Goal: Task Accomplishment & Management: Use online tool/utility

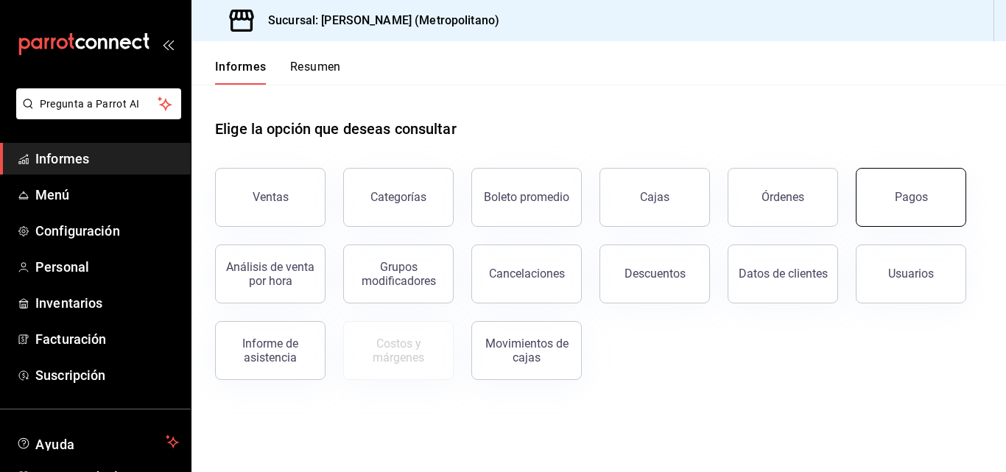
click at [883, 193] on button "Pagos" at bounding box center [910, 197] width 110 height 59
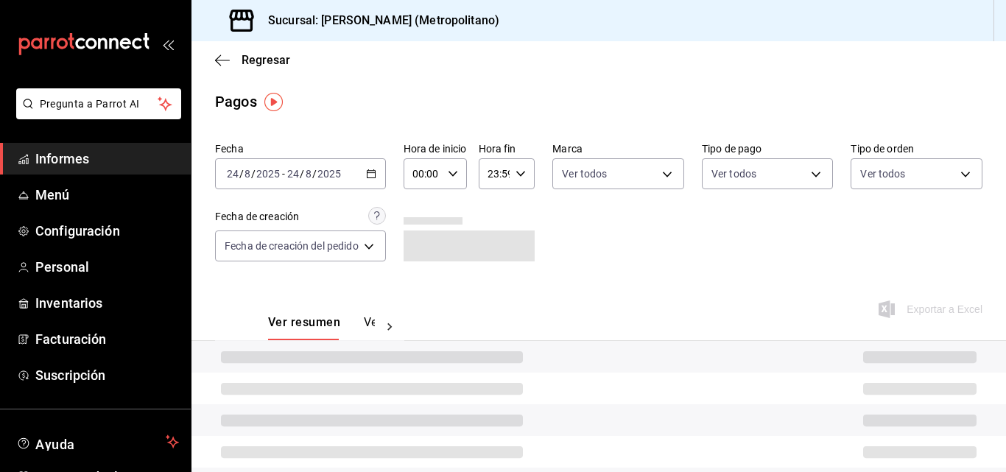
click at [292, 179] on input "24" at bounding box center [292, 174] width 13 height 12
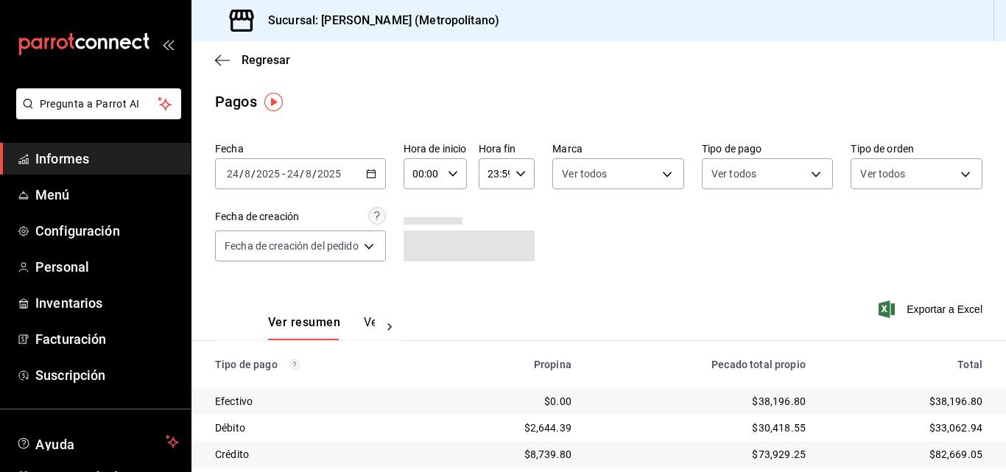
click at [373, 170] on icon "button" at bounding box center [371, 174] width 10 height 10
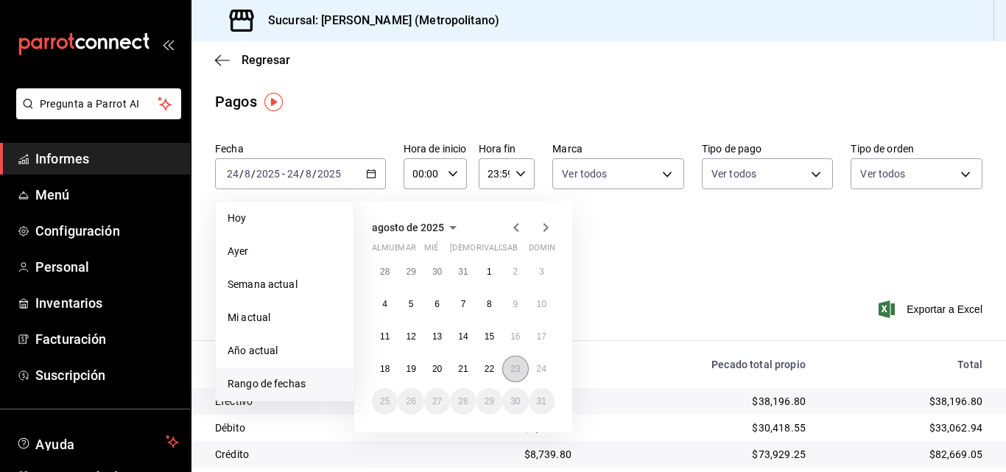
click at [515, 373] on font "23" at bounding box center [515, 369] width 10 height 10
click at [539, 373] on font "24" at bounding box center [542, 369] width 10 height 10
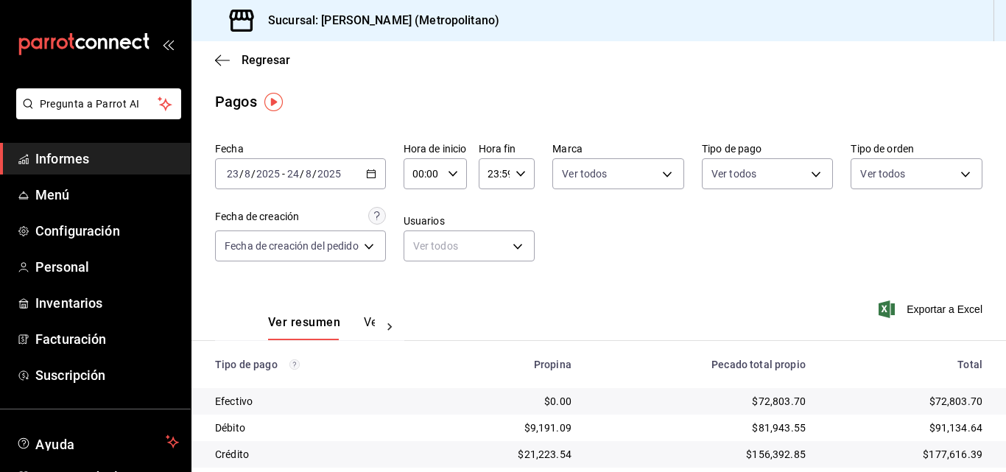
click at [463, 169] on div "00:00 Hora de inicio" at bounding box center [434, 173] width 63 height 31
click at [434, 275] on button "04" at bounding box center [422, 278] width 27 height 29
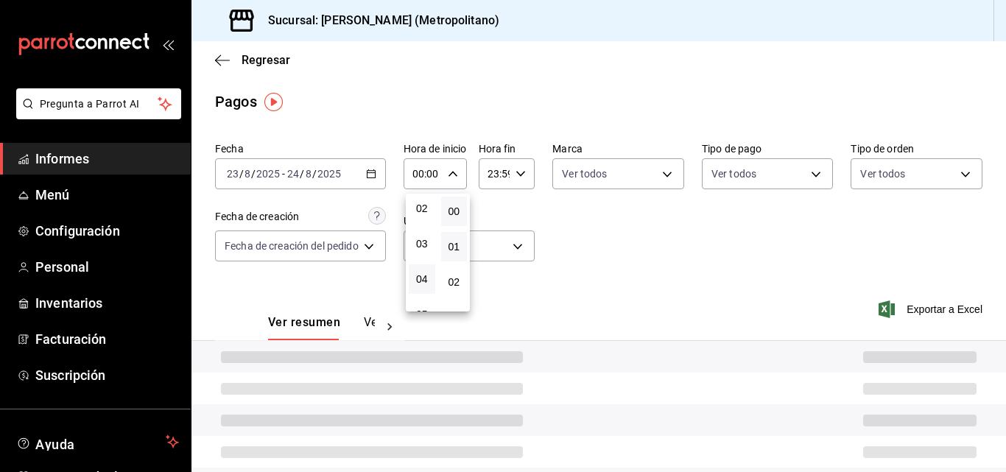
type input "04:00"
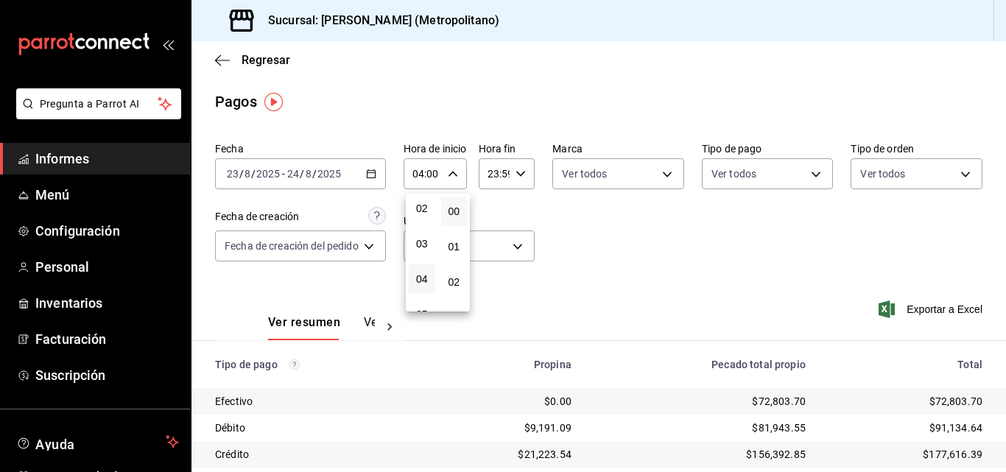
click at [519, 174] on div at bounding box center [503, 236] width 1006 height 472
click at [520, 174] on icon "button" at bounding box center [520, 174] width 10 height 10
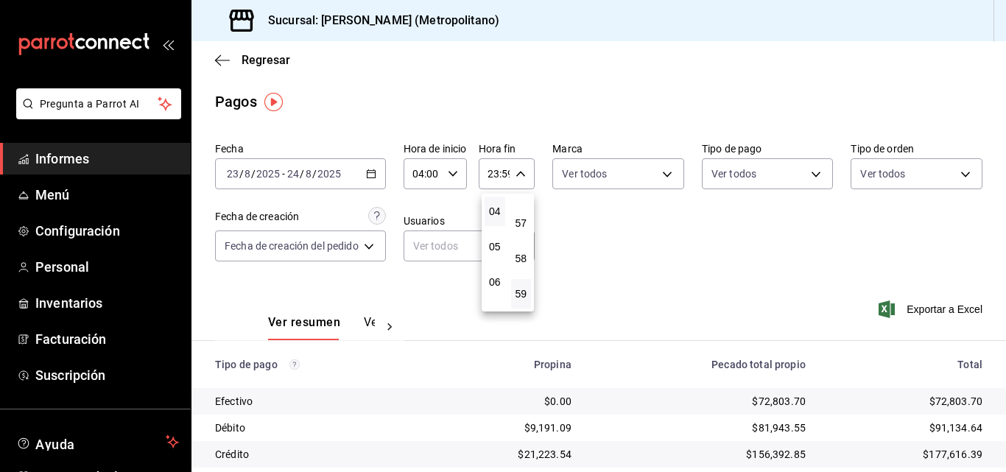
scroll to position [68, 0]
click at [490, 247] on font "03" at bounding box center [495, 250] width 12 height 12
type input "03:59"
click at [561, 236] on div at bounding box center [503, 236] width 1006 height 472
click at [561, 236] on div "Fecha [DATE] [DATE] - [DATE] [DATE] Hora de inicio 04:00 Hora de inicio Hora fi…" at bounding box center [598, 207] width 767 height 143
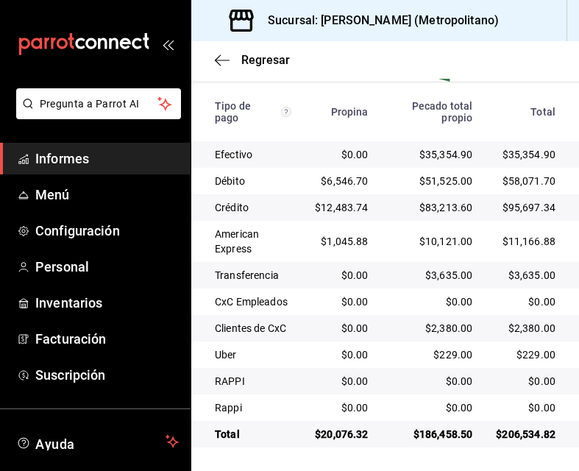
scroll to position [437, 0]
click at [222, 63] on icon "button" at bounding box center [222, 60] width 15 height 13
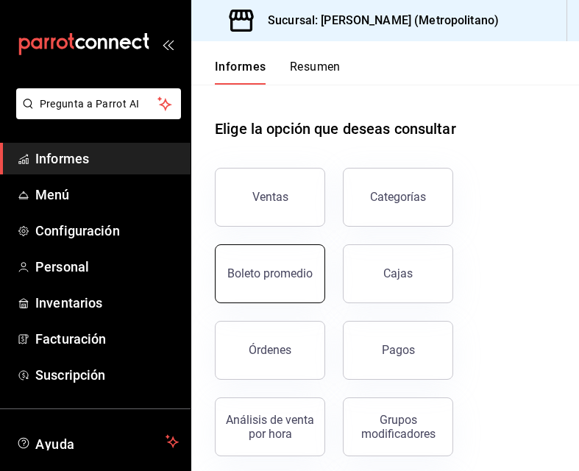
scroll to position [294, 0]
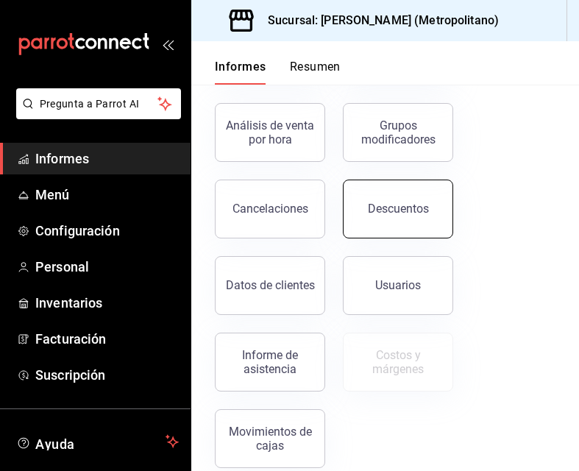
click at [389, 229] on button "Descuentos" at bounding box center [398, 209] width 110 height 59
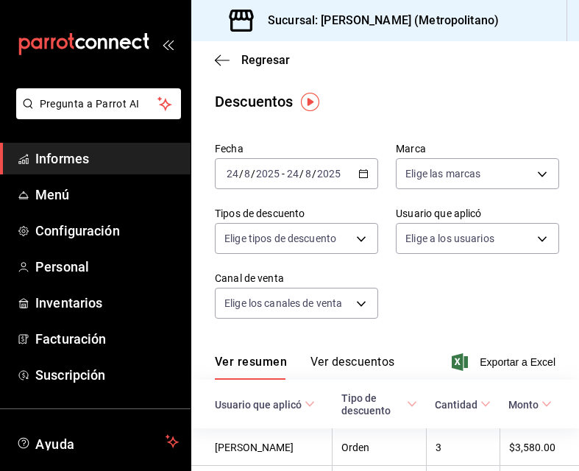
click at [361, 172] on icon "button" at bounding box center [364, 174] width 10 height 10
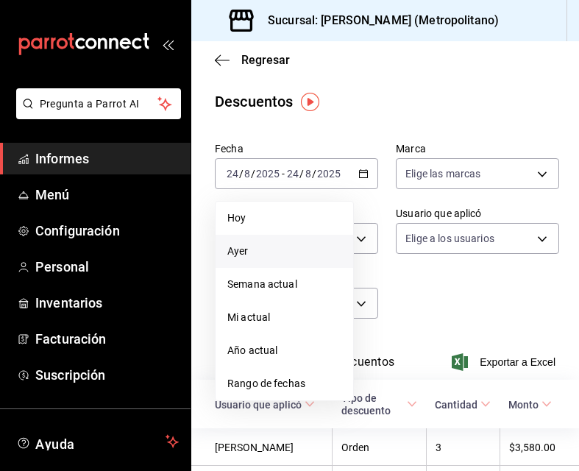
click at [297, 262] on li "Ayer" at bounding box center [285, 251] width 138 height 33
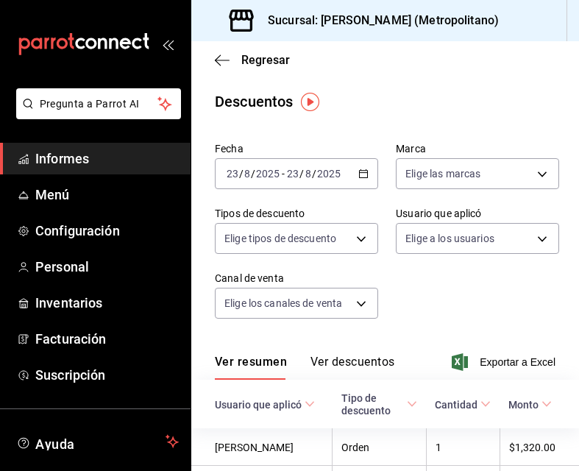
click at [467, 272] on div "Fecha [DATE] [DATE] - [DATE] [DATE] Marca Elige las marcas Tipos de descuento E…" at bounding box center [385, 236] width 341 height 200
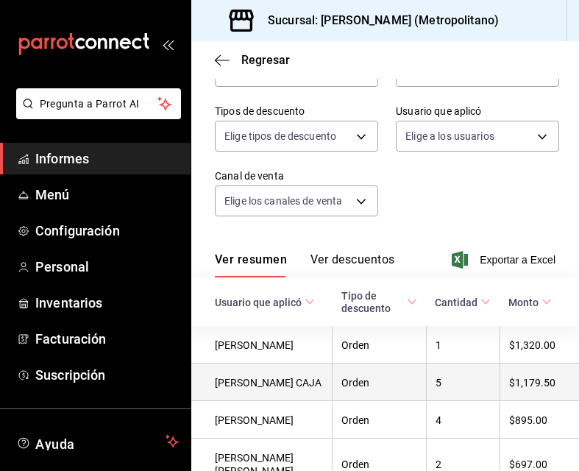
scroll to position [194, 0]
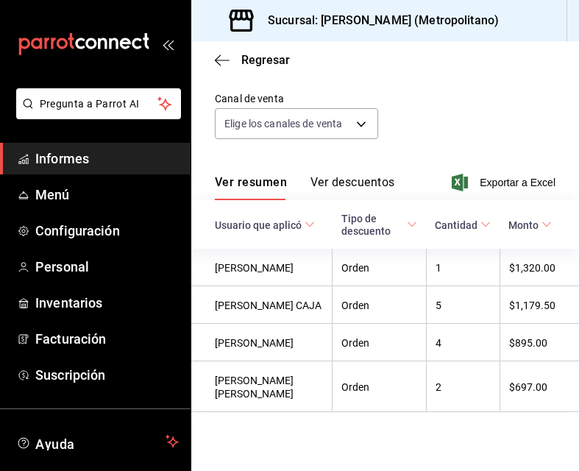
click at [214, 59] on div "Regresar" at bounding box center [385, 60] width 388 height 38
click at [227, 60] on icon "button" at bounding box center [222, 60] width 15 height 1
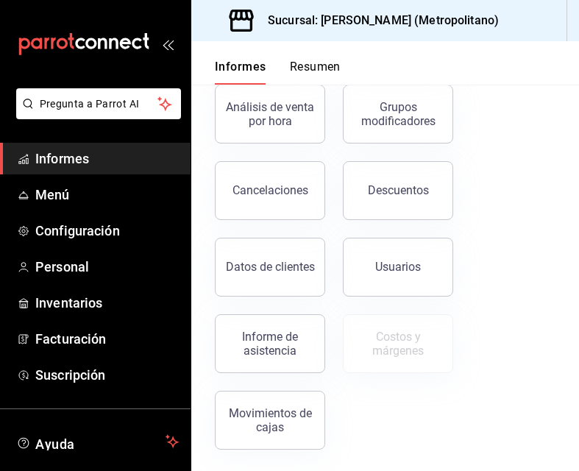
scroll to position [315, 0]
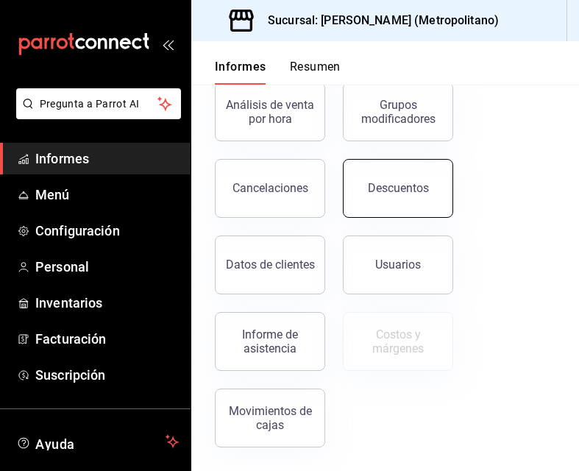
click at [398, 213] on button "Descuentos" at bounding box center [398, 188] width 110 height 59
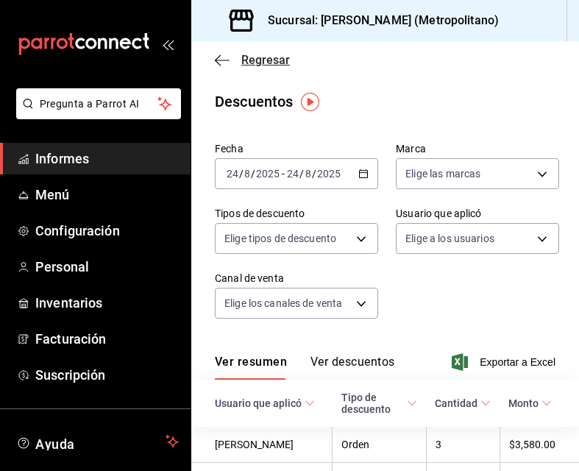
click at [225, 60] on icon "button" at bounding box center [222, 60] width 15 height 1
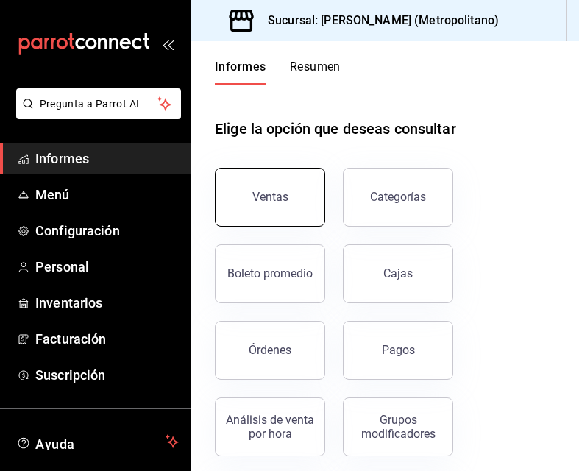
click at [291, 221] on button "Ventas" at bounding box center [270, 197] width 110 height 59
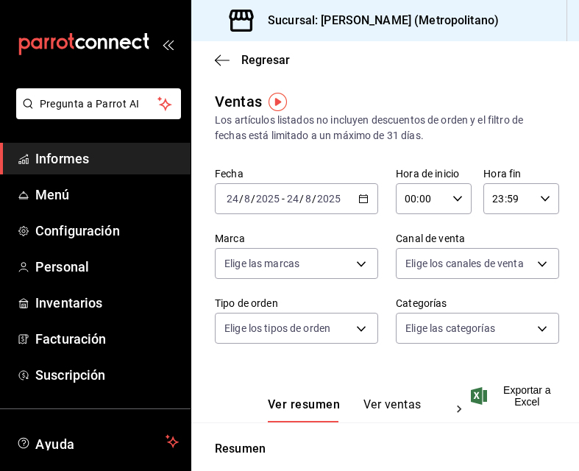
click at [364, 202] on div "[DATE] [DATE] - [DATE] [DATE]" at bounding box center [296, 198] width 163 height 31
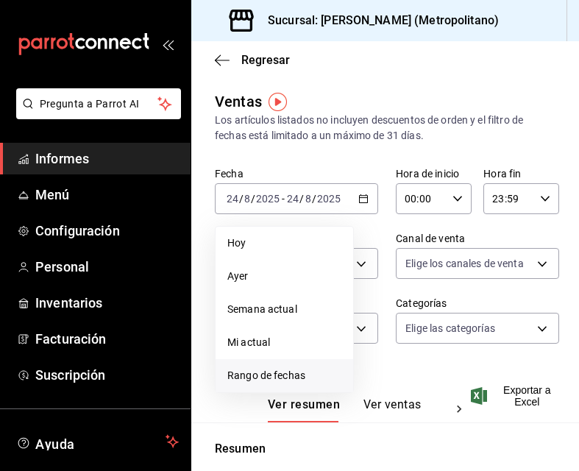
click at [252, 376] on font "Rango de fechas" at bounding box center [266, 376] width 78 height 12
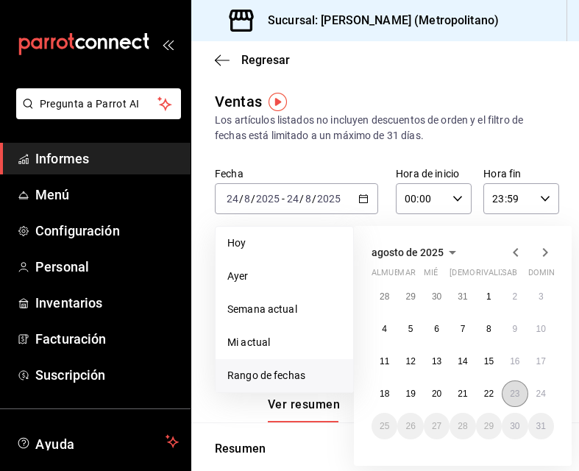
click at [518, 400] on button "23" at bounding box center [515, 394] width 26 height 27
click at [554, 400] on div "28 29 30 31 1 2 3 4 5 6 7 8 9 10 11 12 13 14 15 16 17 18 19 20 21 22 23 24 25 2…" at bounding box center [463, 361] width 183 height 156
drag, startPoint x: 552, startPoint y: 399, endPoint x: 540, endPoint y: 398, distance: 12.6
click at [551, 399] on button "24" at bounding box center [542, 394] width 26 height 27
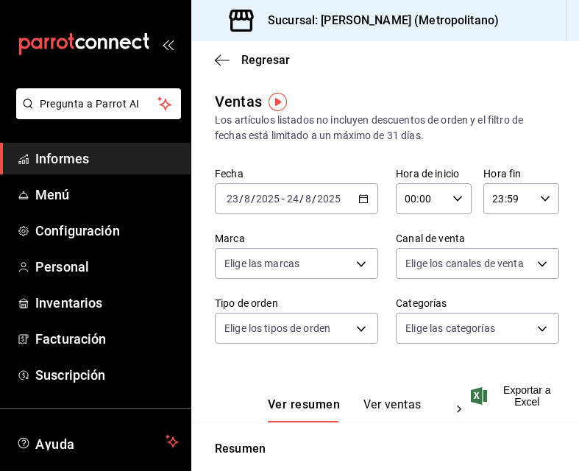
click at [453, 199] on \(Stroke\) "button" at bounding box center [457, 198] width 9 height 5
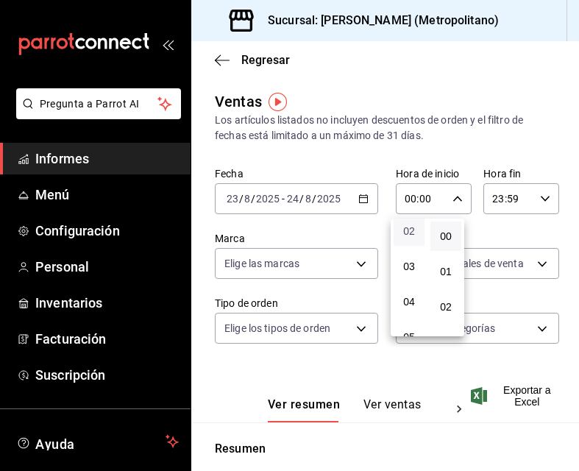
scroll to position [147, 0]
click at [413, 242] on button "04" at bounding box center [409, 230] width 31 height 29
type input "04:00"
click at [530, 197] on div at bounding box center [289, 235] width 579 height 471
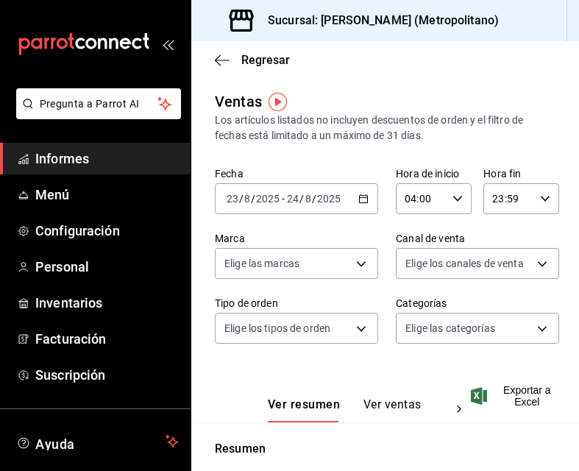
click at [532, 208] on div "23:59 Hora fin" at bounding box center [522, 198] width 76 height 31
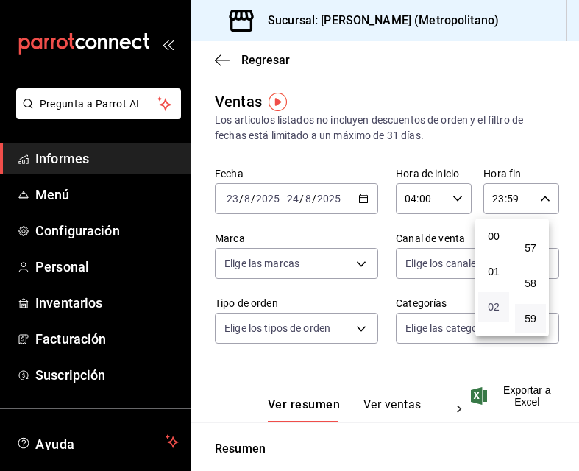
click at [498, 311] on font "02" at bounding box center [494, 307] width 12 height 12
type input "02:59"
click at [544, 203] on div at bounding box center [289, 235] width 579 height 471
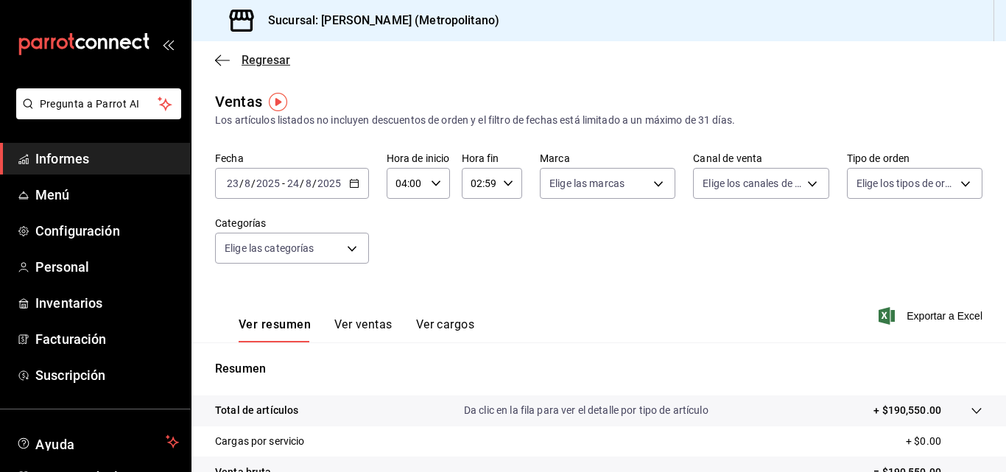
click at [227, 59] on icon "button" at bounding box center [222, 60] width 15 height 13
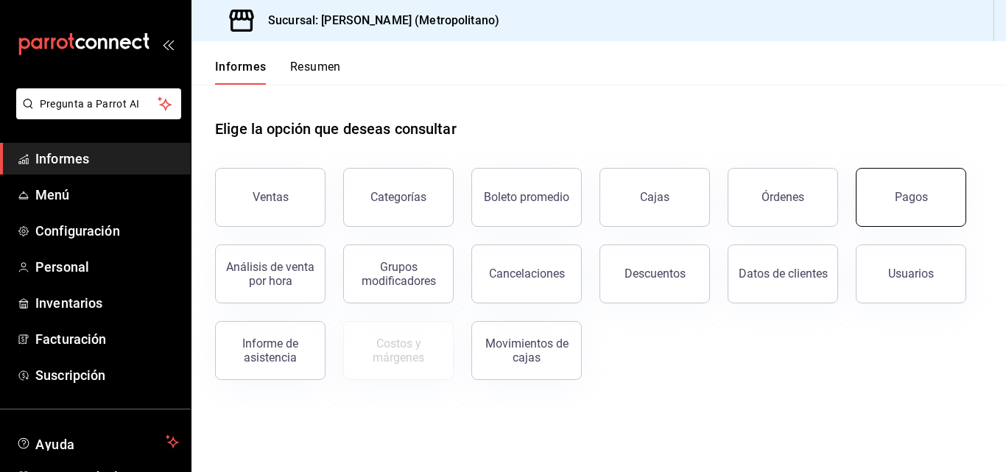
click at [900, 205] on button "Pagos" at bounding box center [910, 197] width 110 height 59
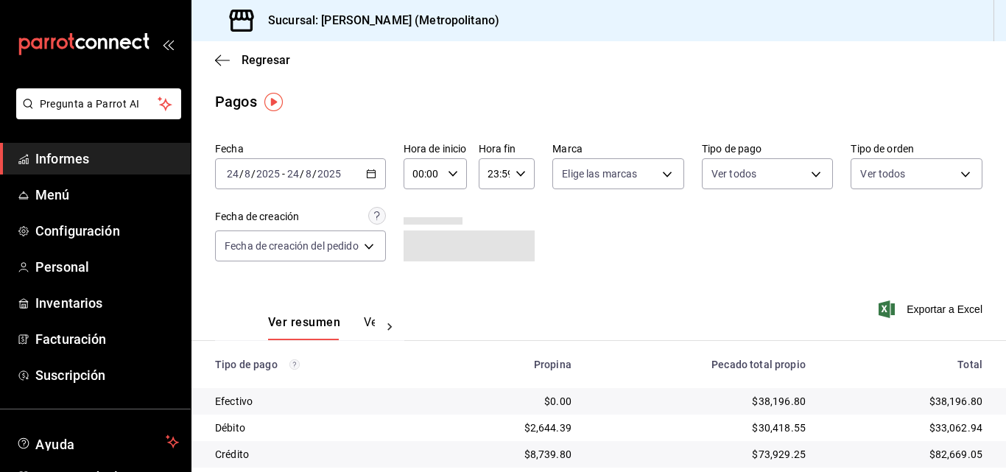
click at [380, 172] on div "[DATE] [DATE] - [DATE] [DATE]" at bounding box center [300, 173] width 171 height 31
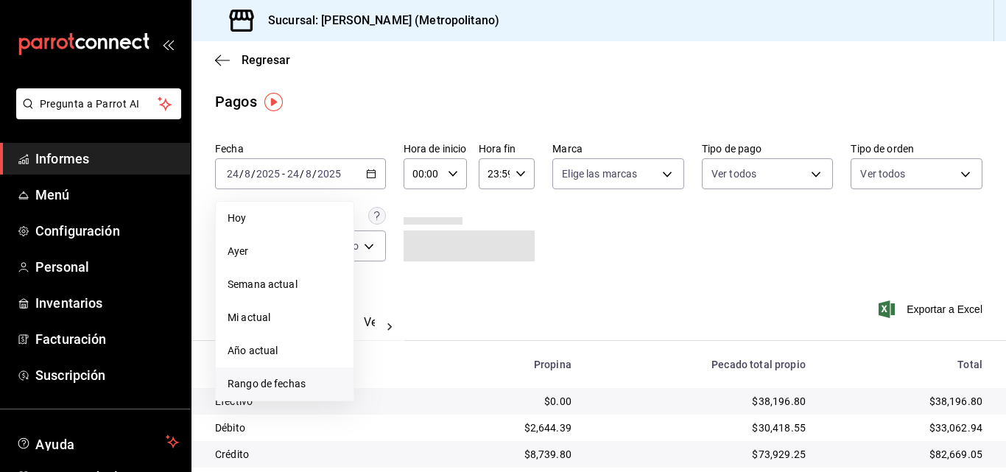
click at [279, 384] on font "Rango de fechas" at bounding box center [266, 384] width 78 height 12
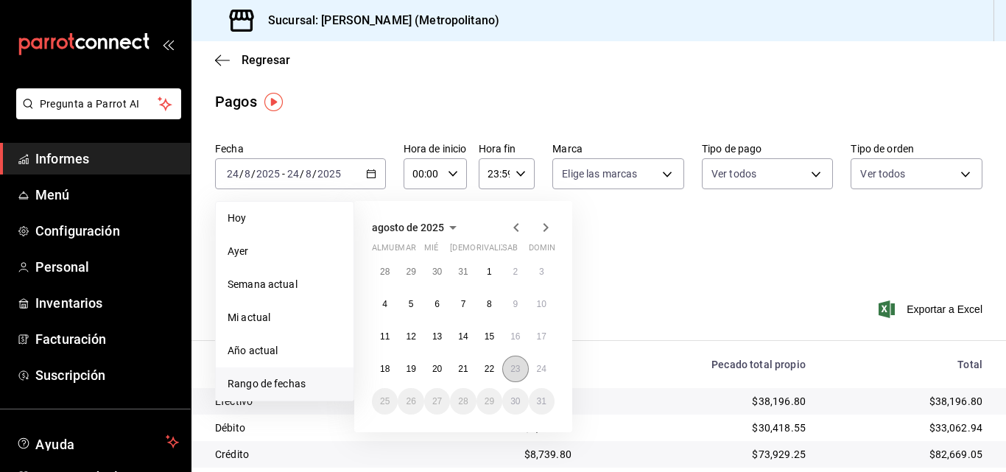
click at [511, 372] on font "23" at bounding box center [515, 369] width 10 height 10
click at [534, 372] on button "24" at bounding box center [542, 369] width 26 height 27
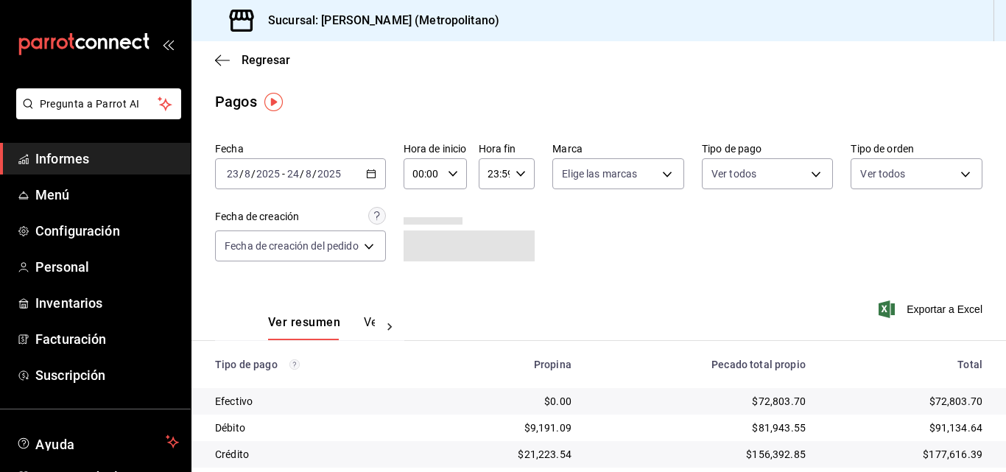
click at [458, 170] on icon "button" at bounding box center [453, 174] width 10 height 10
click at [422, 241] on font "03" at bounding box center [422, 244] width 12 height 12
click at [420, 279] on font "04" at bounding box center [422, 279] width 12 height 12
type input "04:00"
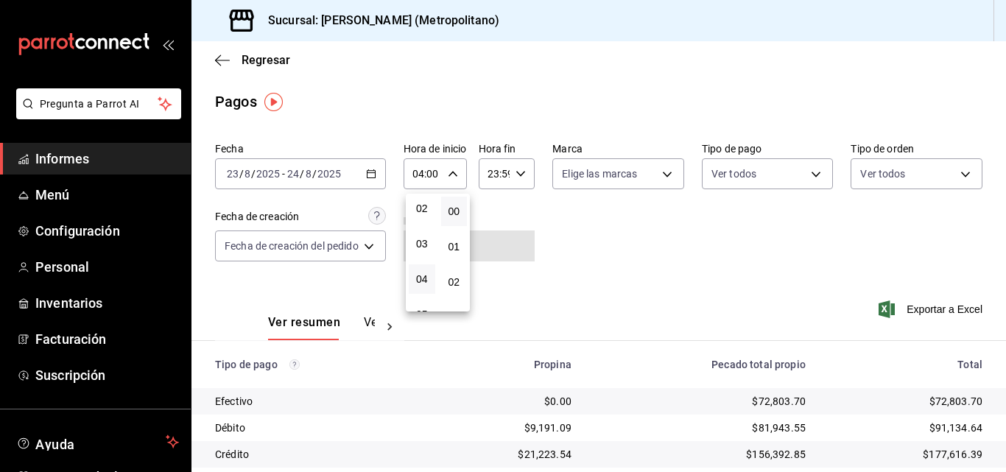
click at [526, 167] on div at bounding box center [503, 236] width 1006 height 472
click at [528, 181] on div "23:59 Hora fin" at bounding box center [506, 173] width 57 height 31
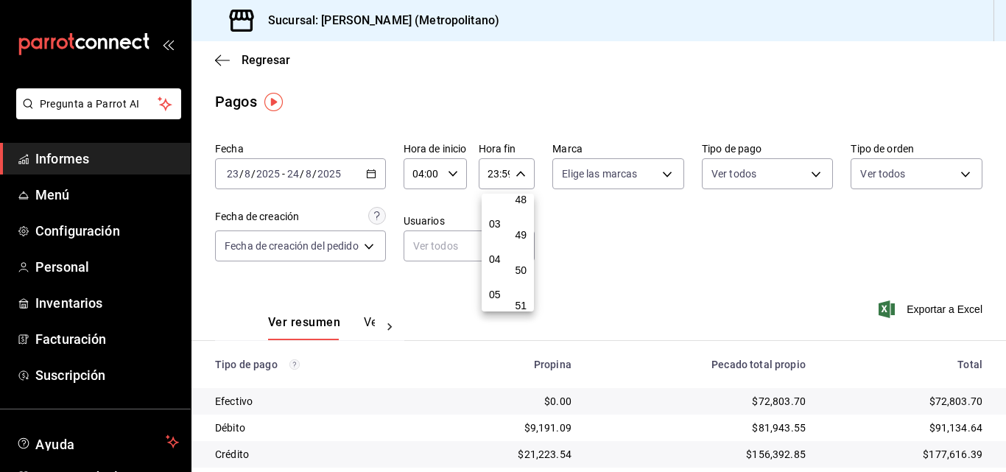
scroll to position [68, 0]
click at [495, 253] on font "03" at bounding box center [495, 250] width 12 height 12
type input "03:59"
click at [674, 234] on div at bounding box center [503, 236] width 1006 height 472
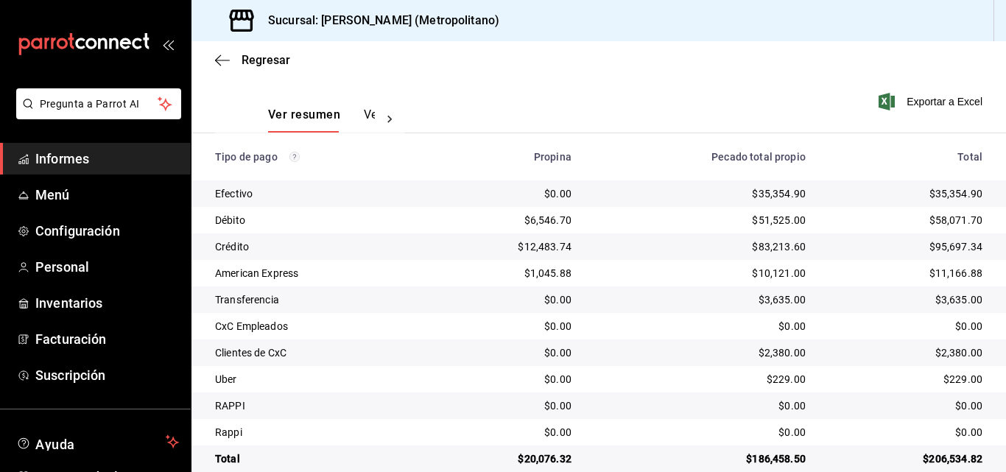
scroll to position [232, 0]
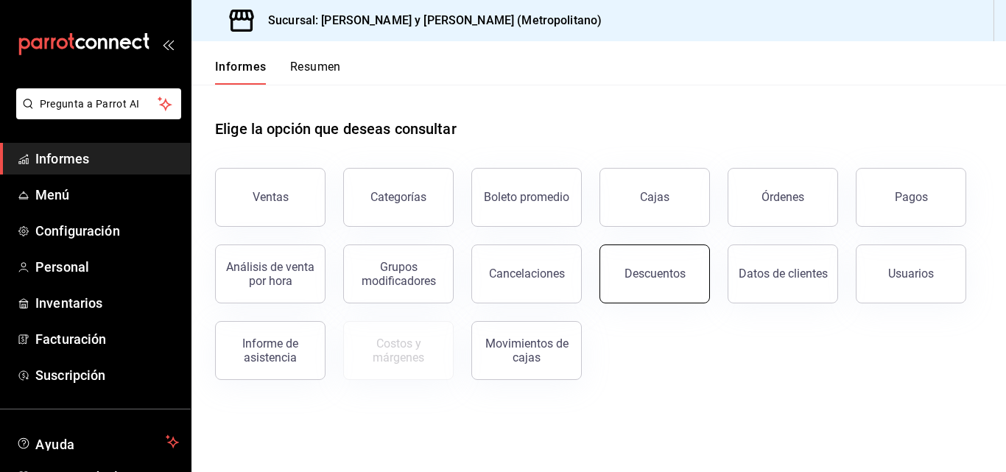
click at [650, 286] on button "Descuentos" at bounding box center [654, 273] width 110 height 59
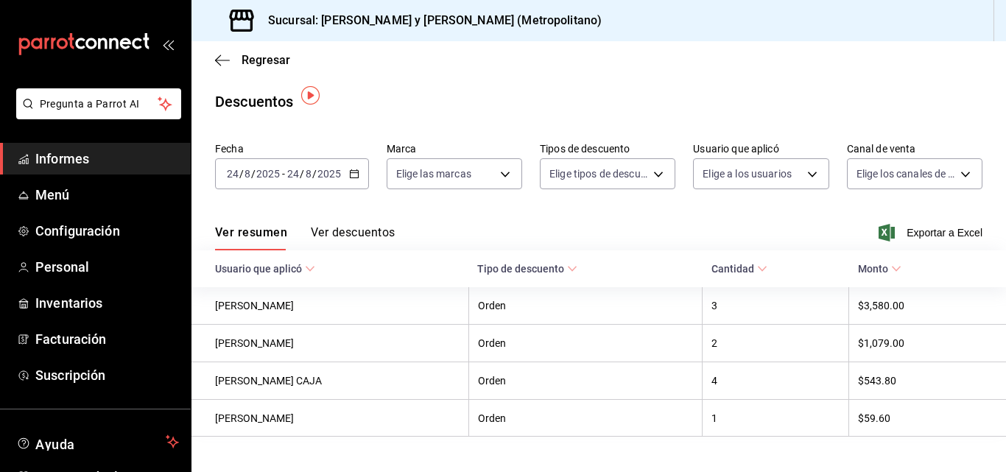
scroll to position [25, 0]
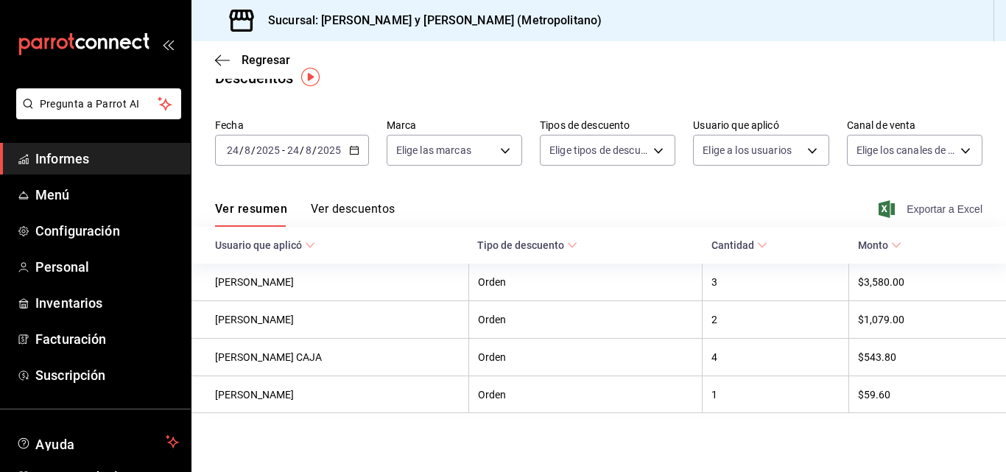
click at [942, 207] on font "Exportar a Excel" at bounding box center [944, 209] width 76 height 12
